Goal: Transaction & Acquisition: Download file/media

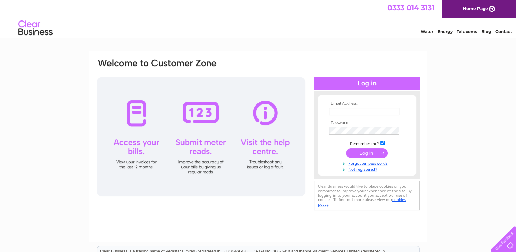
click at [379, 107] on td at bounding box center [366, 111] width 79 height 11
click at [378, 110] on input "text" at bounding box center [364, 112] width 70 height 8
paste input "purchaseinvoices@qvis.co.uk"
type input "purchaseinvoices@qvis.co.uk"
click at [368, 151] on input "submit" at bounding box center [367, 153] width 42 height 10
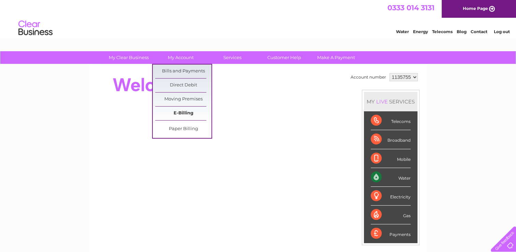
click at [182, 107] on link "E-Billing" at bounding box center [183, 113] width 56 height 14
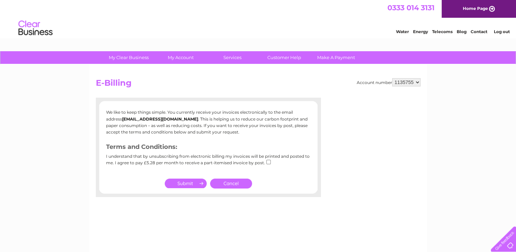
click at [412, 83] on select "1135755" at bounding box center [406, 82] width 28 height 8
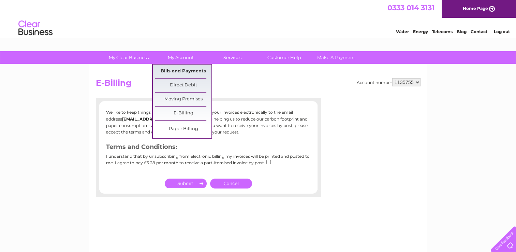
click at [197, 69] on link "Bills and Payments" at bounding box center [183, 71] width 56 height 14
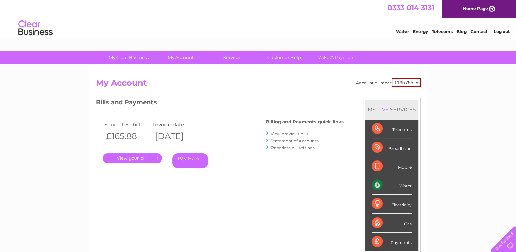
click at [289, 133] on link "View previous bills" at bounding box center [290, 133] width 38 height 5
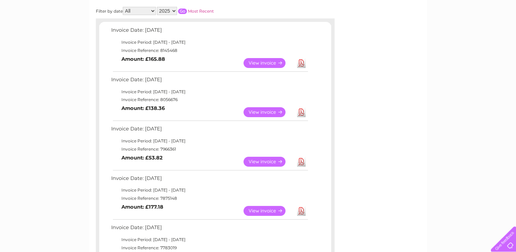
scroll to position [136, 0]
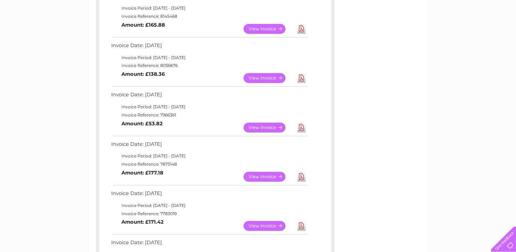
click at [304, 131] on link "Download" at bounding box center [301, 127] width 9 height 10
click at [298, 76] on link "Download" at bounding box center [301, 78] width 9 height 10
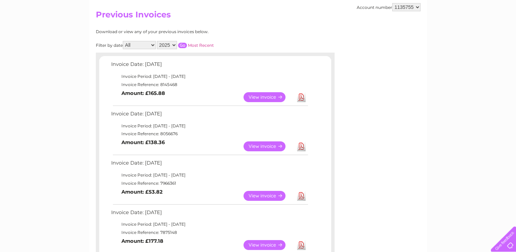
click at [298, 94] on link "Download" at bounding box center [301, 97] width 9 height 10
